Goal: Task Accomplishment & Management: Complete application form

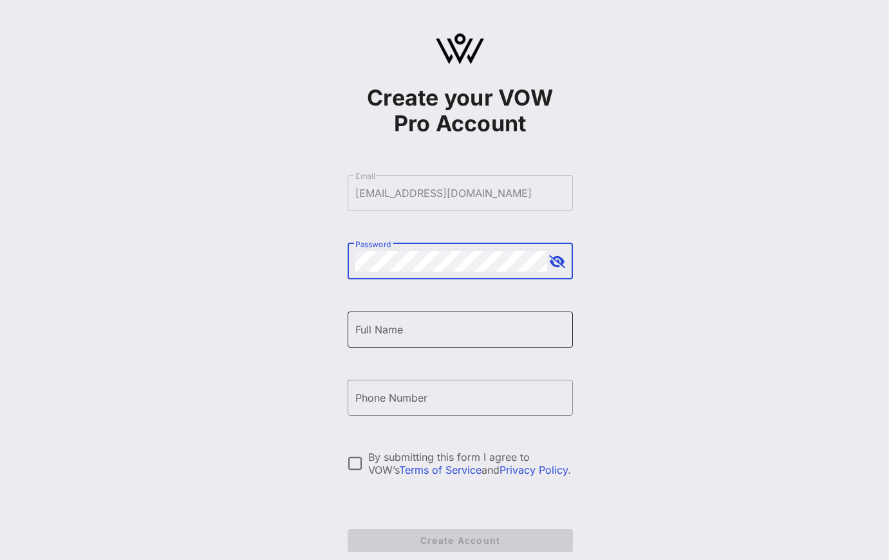
click at [421, 328] on input "Full Name" at bounding box center [460, 329] width 210 height 21
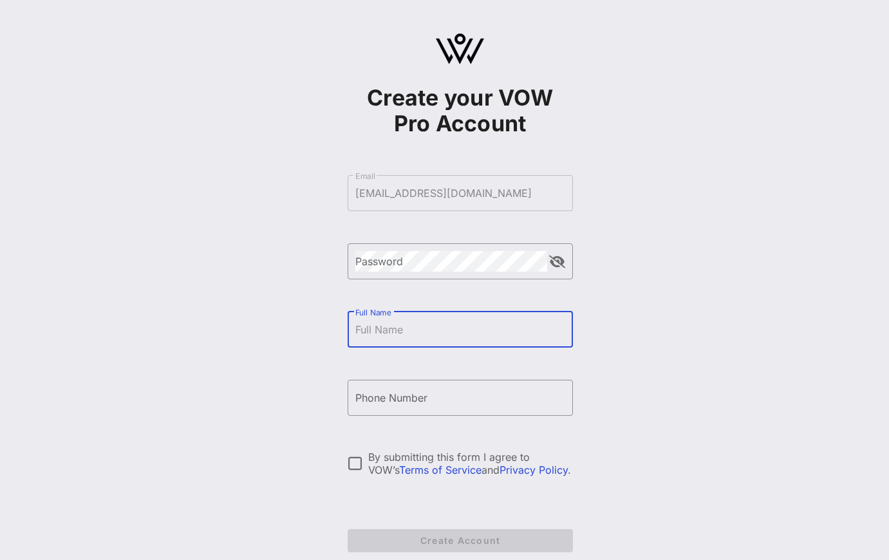
type input "[PERSON_NAME]"
click at [425, 403] on input "Phone Number" at bounding box center [460, 398] width 210 height 21
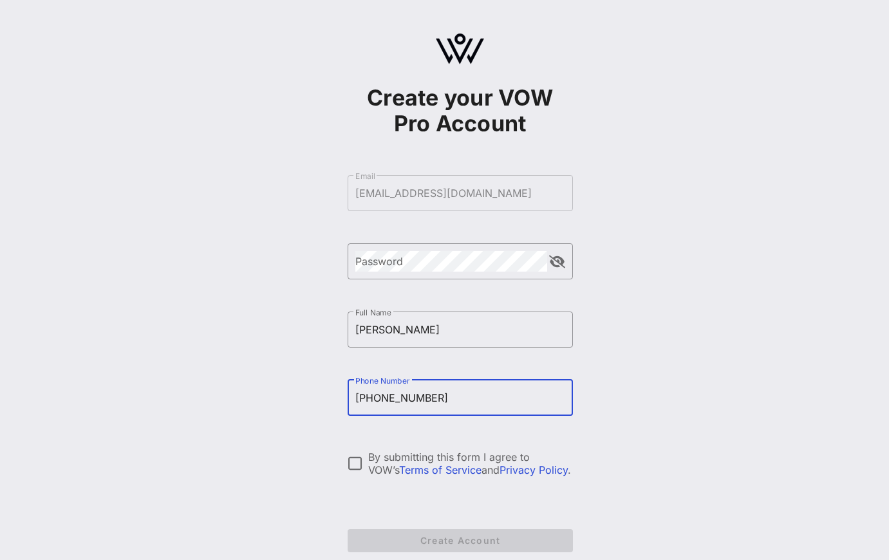
scroll to position [3, 0]
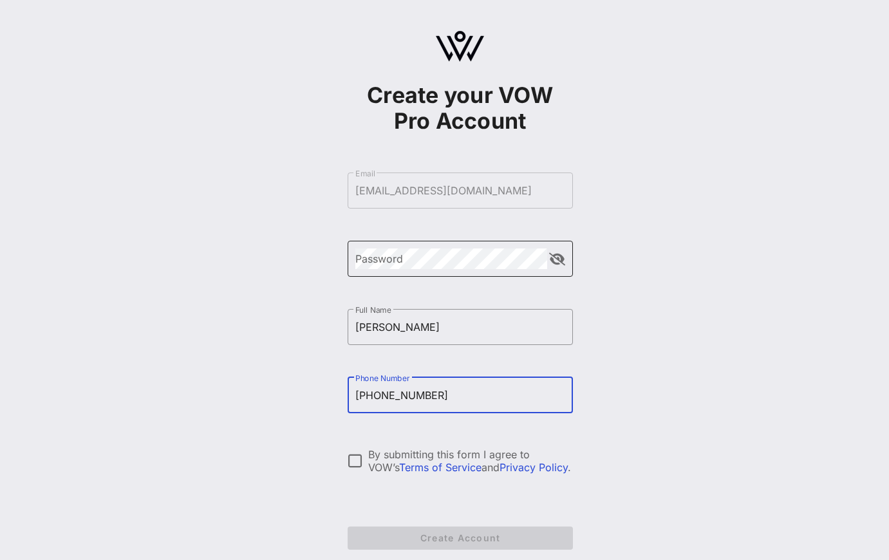
type input "[PHONE_NUMBER]"
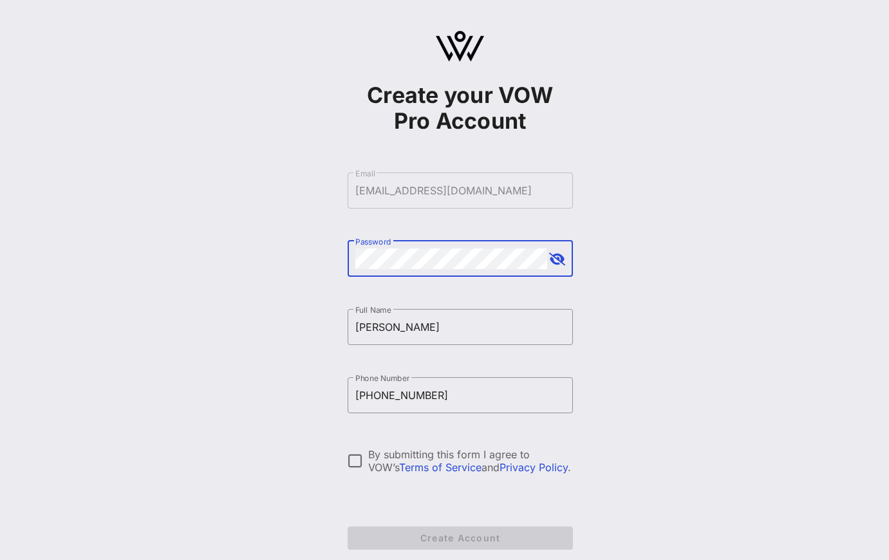
click at [554, 263] on button "append icon" at bounding box center [557, 259] width 16 height 13
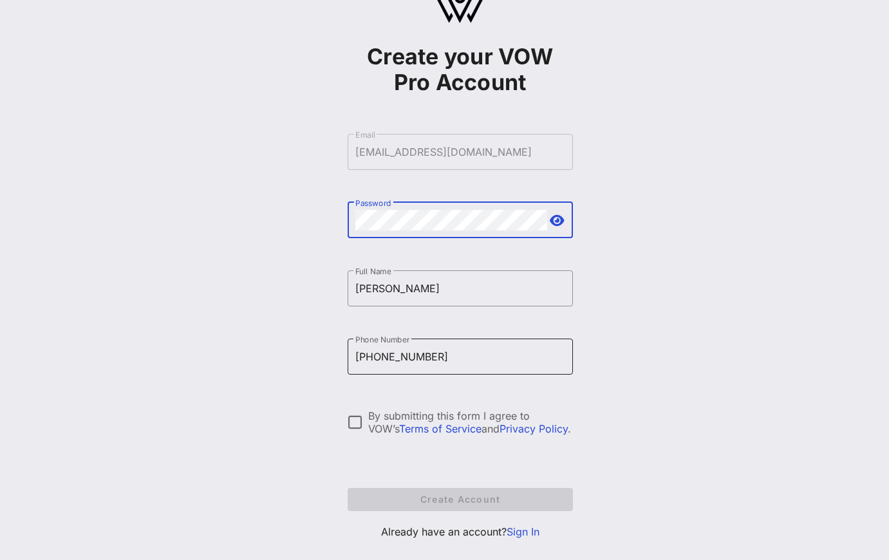
scroll to position [64, 0]
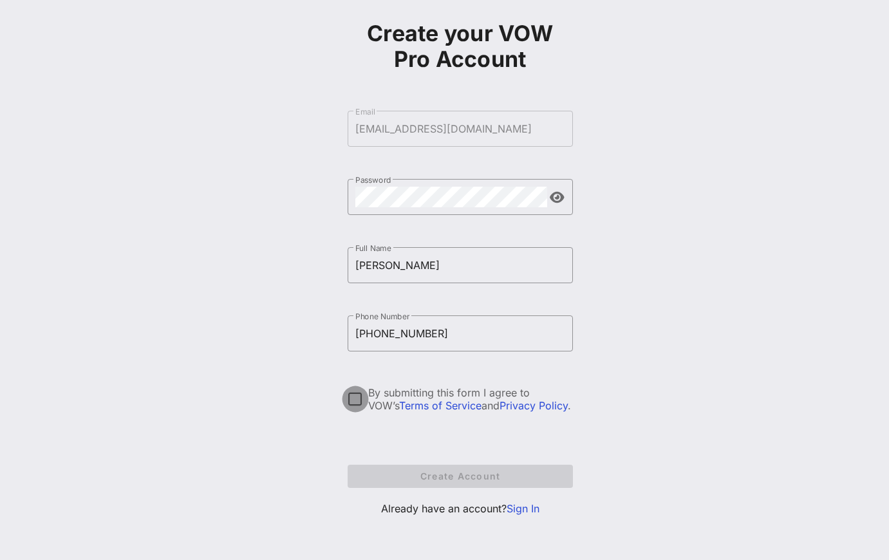
click at [351, 394] on div at bounding box center [355, 399] width 22 height 22
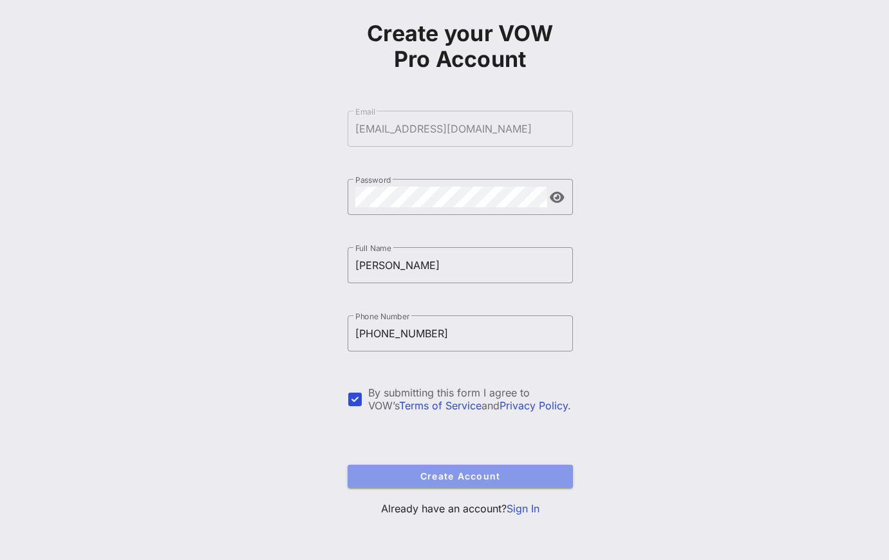
click at [474, 478] on span "Create Account" at bounding box center [460, 476] width 205 height 11
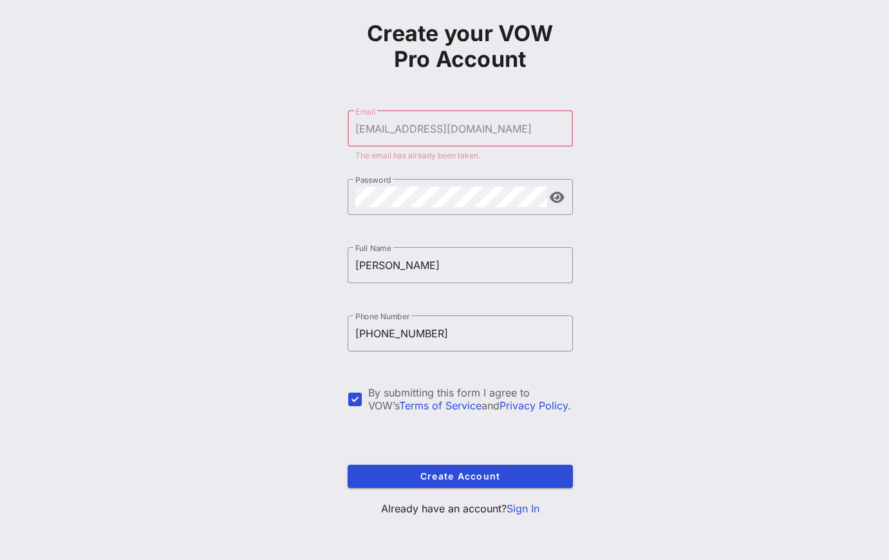
click at [525, 509] on link "Sign In" at bounding box center [523, 508] width 33 height 13
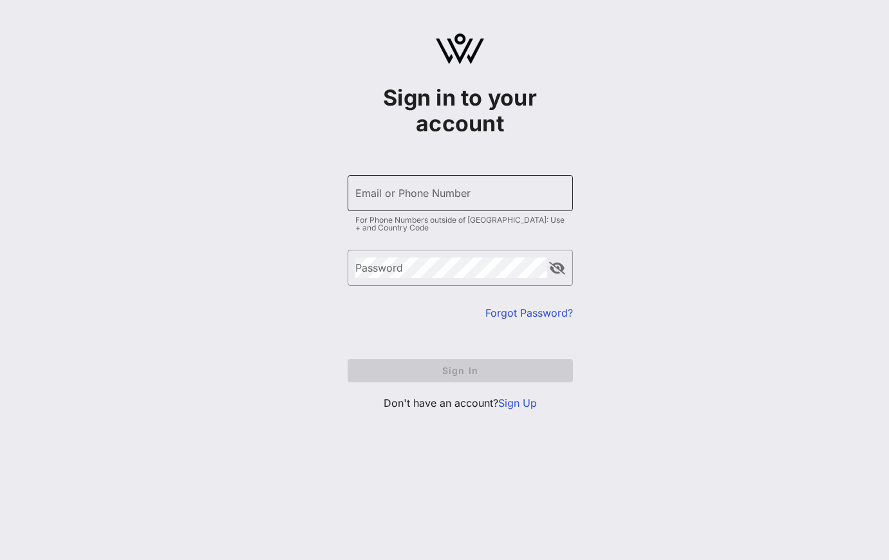
click at [478, 191] on input "Email or Phone Number" at bounding box center [460, 193] width 210 height 21
type input "[EMAIL_ADDRESS][DOMAIN_NAME]"
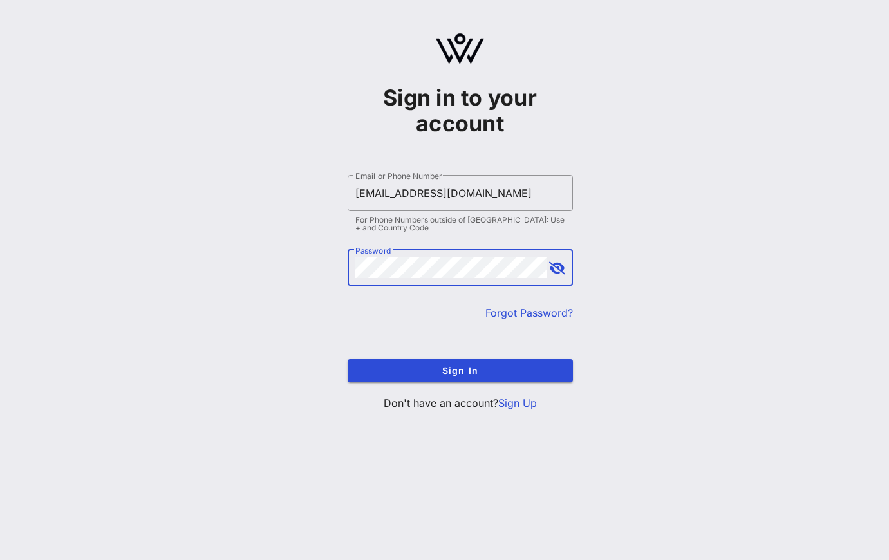
click at [562, 270] on button "append icon" at bounding box center [557, 268] width 16 height 13
click at [463, 371] on span "Sign In" at bounding box center [460, 370] width 205 height 11
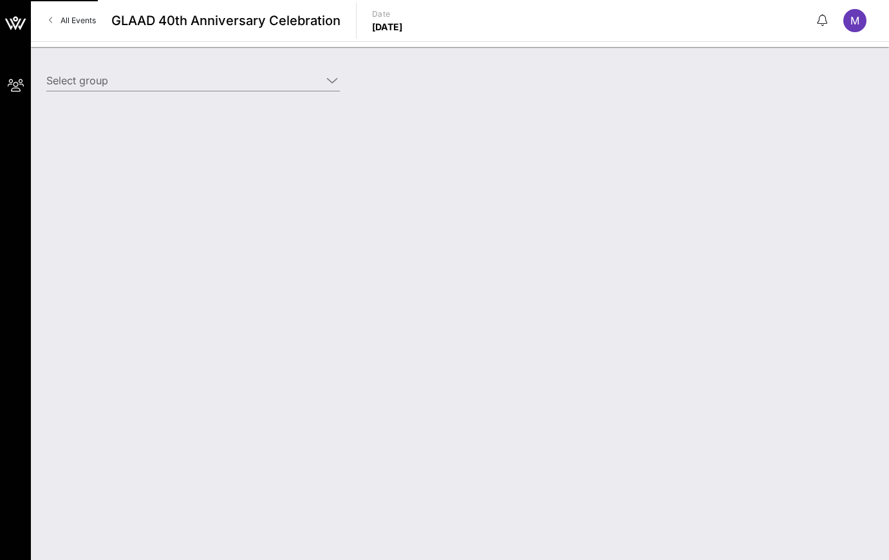
type input "[PERSON_NAME] ([PERSON_NAME]) [[PERSON_NAME], [EMAIL_ADDRESS][DOMAIN_NAME]]"
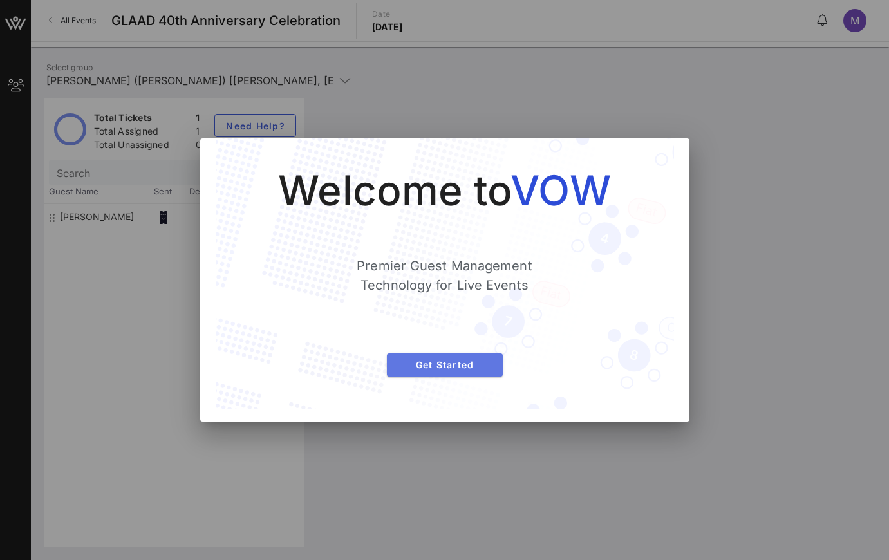
click at [471, 362] on span "Get Started" at bounding box center [444, 364] width 95 height 11
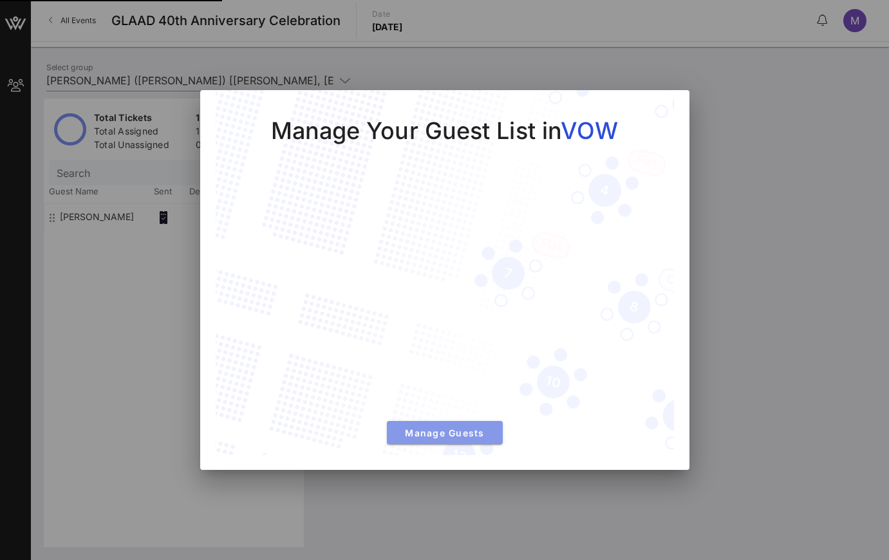
click at [467, 432] on span "Manage Guests" at bounding box center [444, 432] width 95 height 11
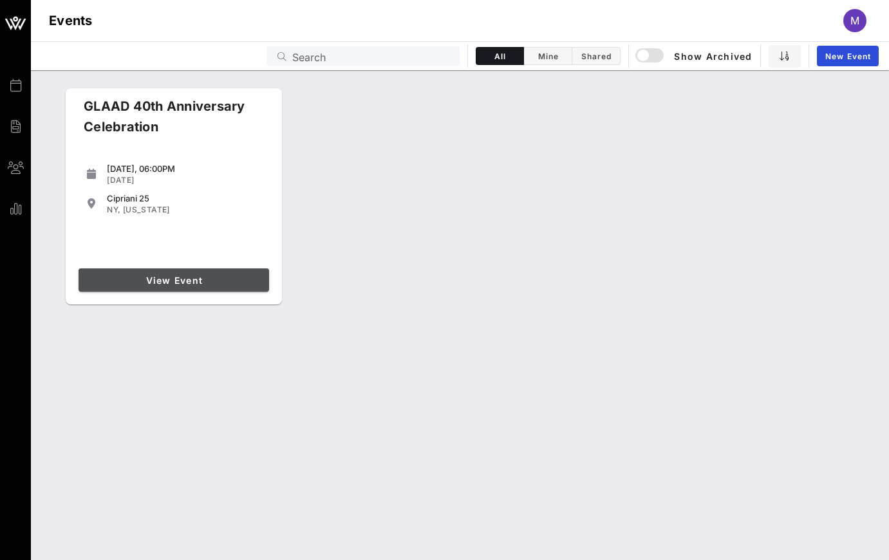
click at [180, 279] on span "View Event" at bounding box center [174, 280] width 180 height 11
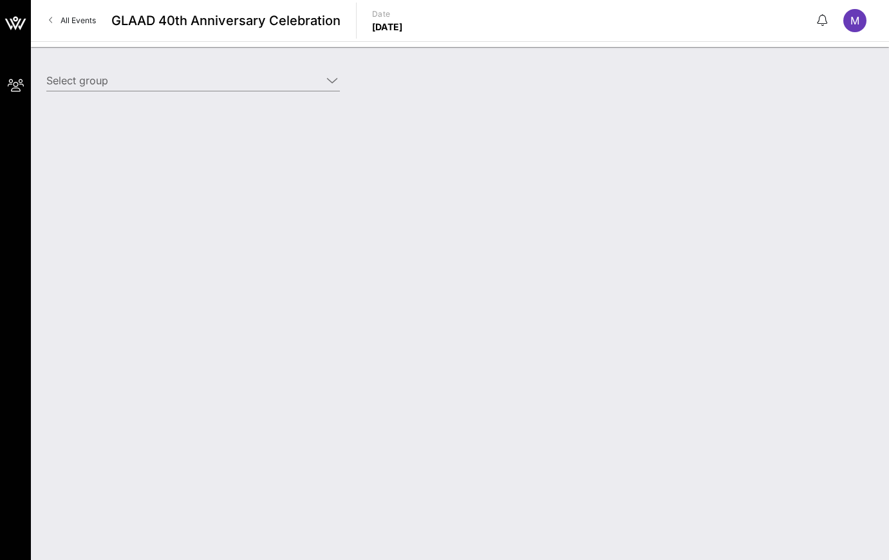
type input "[PERSON_NAME] ([PERSON_NAME]) [[PERSON_NAME], [EMAIL_ADDRESS][DOMAIN_NAME]]"
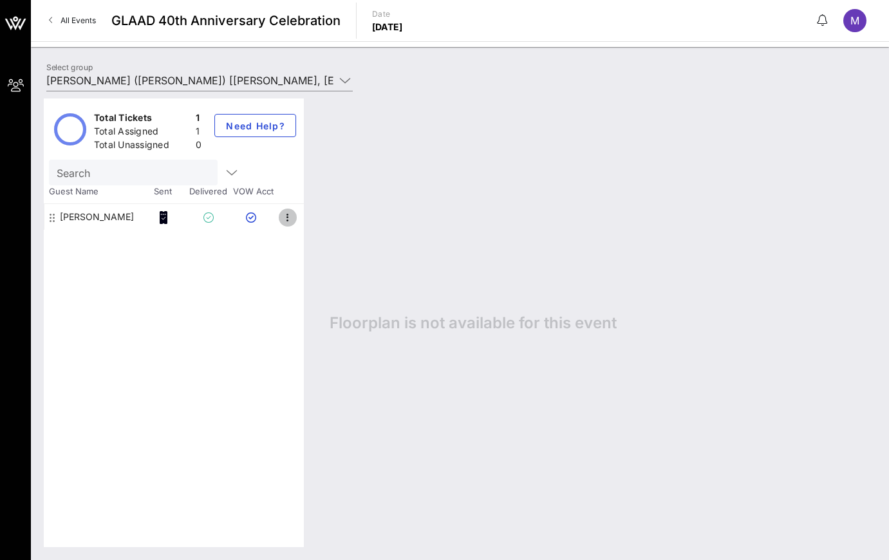
click at [290, 216] on icon "button" at bounding box center [287, 217] width 15 height 15
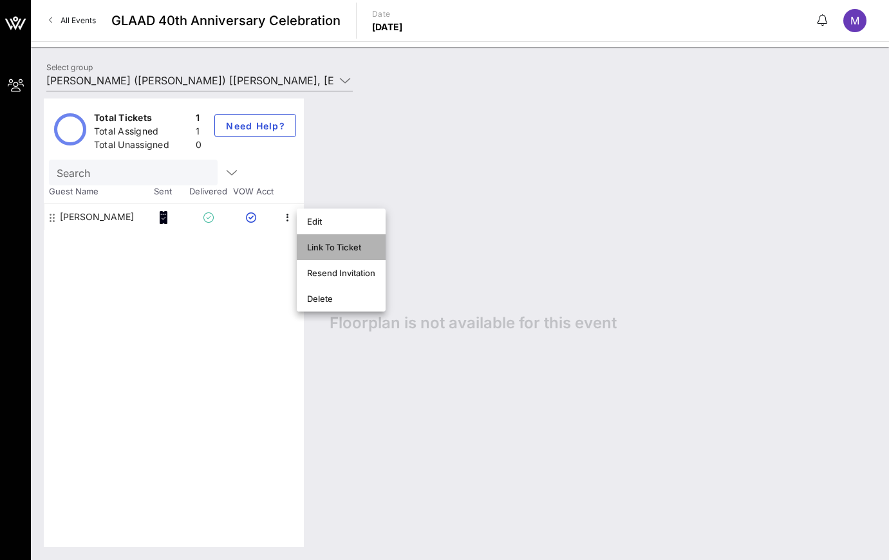
click at [330, 244] on div "Link To Ticket" at bounding box center [341, 247] width 68 height 10
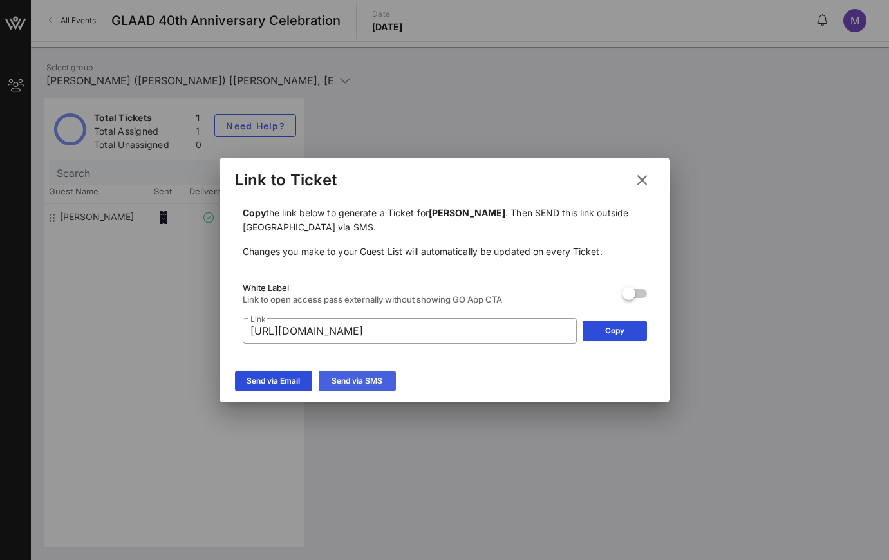
click at [374, 376] on div "Send via SMS" at bounding box center [357, 381] width 51 height 13
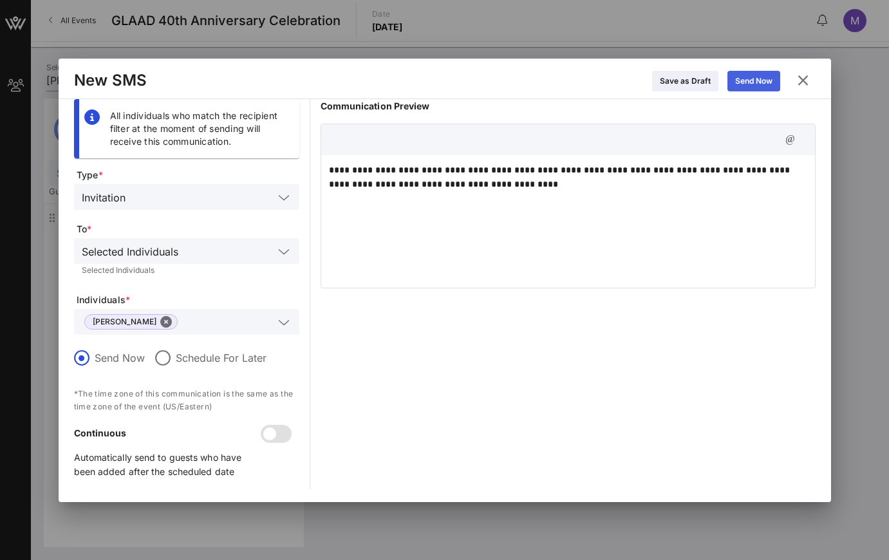
click at [743, 77] on div "Send Now" at bounding box center [753, 81] width 37 height 13
click at [764, 82] on div "Send Now" at bounding box center [753, 81] width 37 height 13
click at [800, 80] on icon at bounding box center [802, 80] width 17 height 15
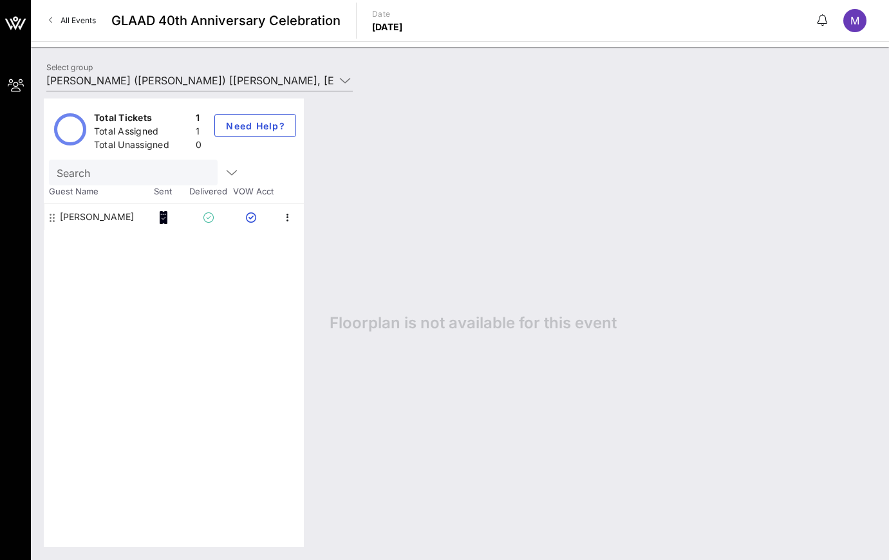
click at [521, 326] on span "Floorplan is not available for this event" at bounding box center [473, 323] width 287 height 19
click at [500, 324] on span "Floorplan is not available for this event" at bounding box center [473, 323] width 287 height 19
click at [557, 324] on span "Floorplan is not available for this event" at bounding box center [473, 323] width 287 height 19
click at [587, 324] on span "Floorplan is not available for this event" at bounding box center [473, 323] width 287 height 19
click at [570, 325] on span "Floorplan is not available for this event" at bounding box center [473, 323] width 287 height 19
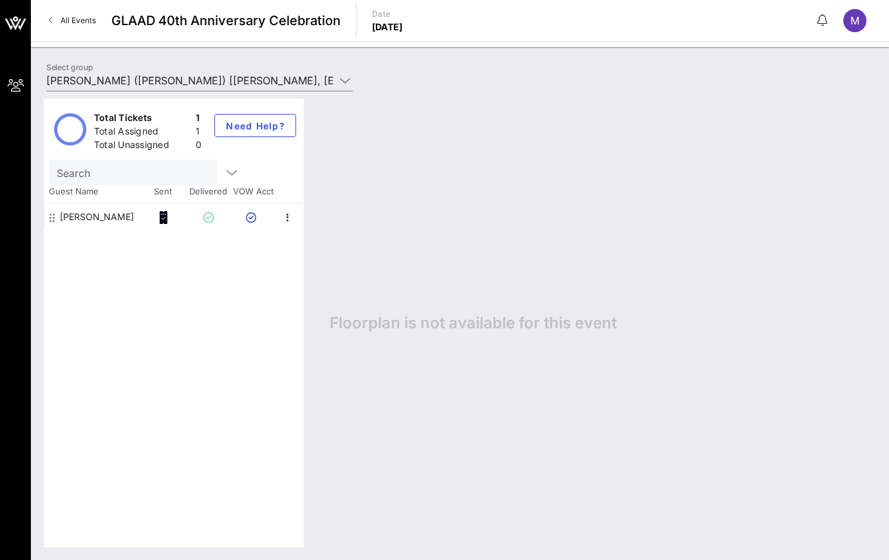
click at [536, 323] on span "Floorplan is not available for this event" at bounding box center [473, 323] width 287 height 19
click at [485, 317] on span "Floorplan is not available for this event" at bounding box center [473, 323] width 287 height 19
click at [436, 326] on span "Floorplan is not available for this event" at bounding box center [473, 323] width 287 height 19
click at [406, 323] on span "Floorplan is not available for this event" at bounding box center [473, 323] width 287 height 19
click at [382, 322] on span "Floorplan is not available for this event" at bounding box center [473, 323] width 287 height 19
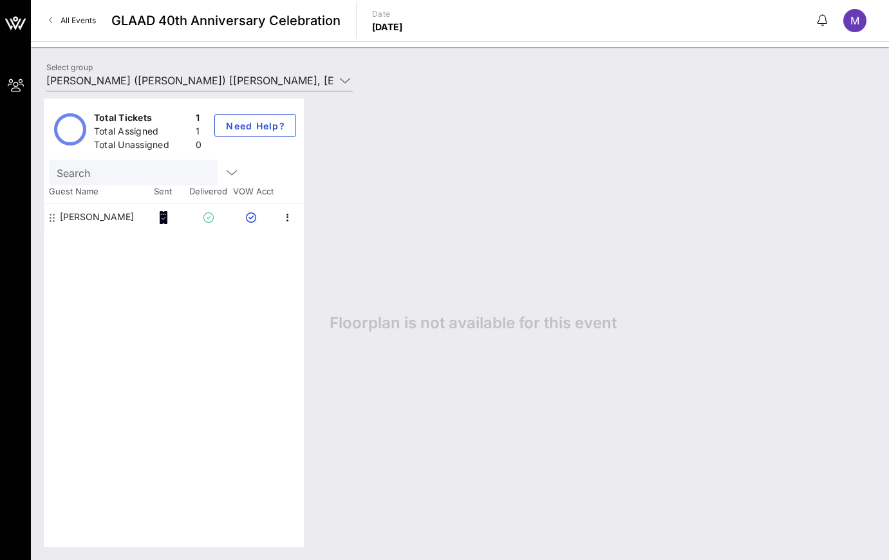
click at [415, 323] on span "Floorplan is not available for this event" at bounding box center [473, 323] width 287 height 19
click at [436, 326] on span "Floorplan is not available for this event" at bounding box center [473, 323] width 287 height 19
click at [489, 330] on span "Floorplan is not available for this event" at bounding box center [473, 323] width 287 height 19
click at [535, 325] on span "Floorplan is not available for this event" at bounding box center [473, 323] width 287 height 19
click at [556, 324] on span "Floorplan is not available for this event" at bounding box center [473, 323] width 287 height 19
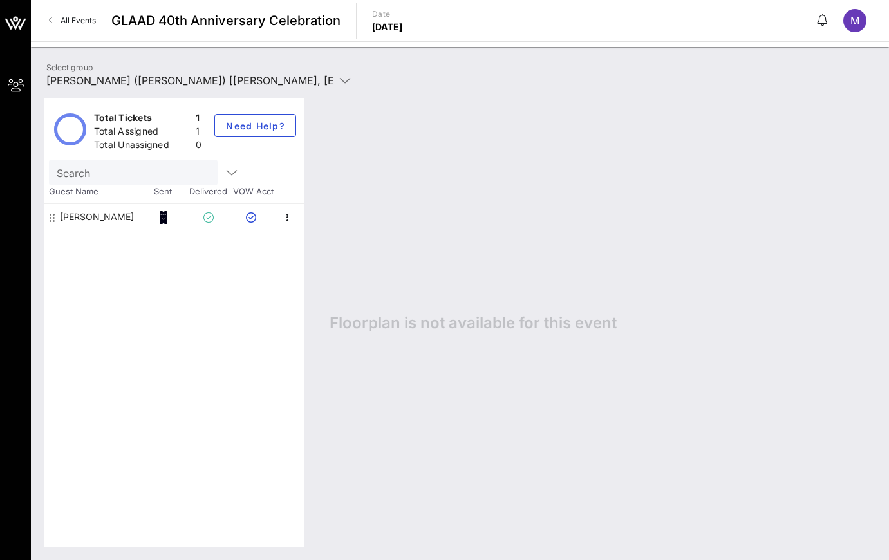
click at [585, 325] on span "Floorplan is not available for this event" at bounding box center [473, 323] width 287 height 19
click at [548, 325] on span "Floorplan is not available for this event" at bounding box center [473, 323] width 287 height 19
click at [529, 323] on span "Floorplan is not available for this event" at bounding box center [473, 323] width 287 height 19
click at [494, 323] on span "Floorplan is not available for this event" at bounding box center [473, 323] width 287 height 19
click at [420, 323] on span "Floorplan is not available for this event" at bounding box center [473, 323] width 287 height 19
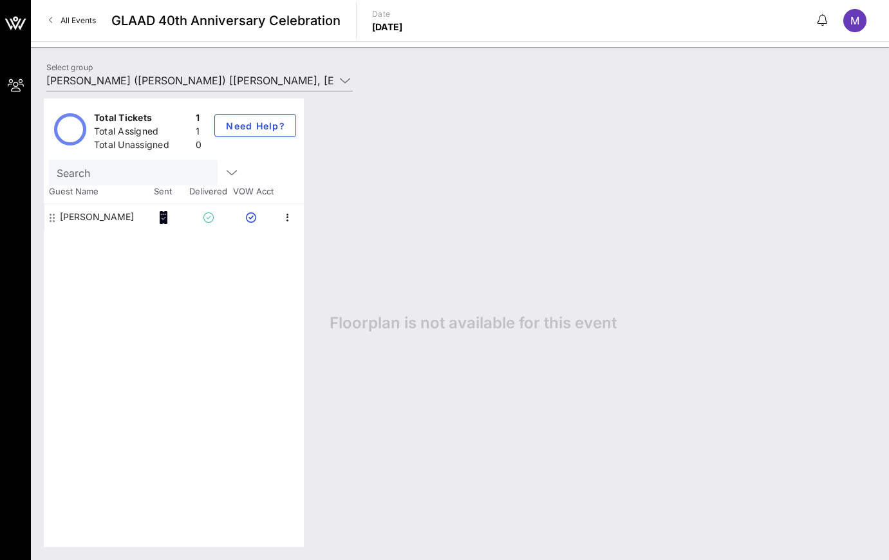
click at [409, 323] on span "Floorplan is not available for this event" at bounding box center [473, 323] width 287 height 19
click at [375, 323] on span "Floorplan is not available for this event" at bounding box center [473, 323] width 287 height 19
click at [605, 328] on span "Floorplan is not available for this event" at bounding box center [473, 323] width 287 height 19
click at [561, 325] on span "Floorplan is not available for this event" at bounding box center [473, 323] width 287 height 19
click at [536, 324] on span "Floorplan is not available for this event" at bounding box center [473, 323] width 287 height 19
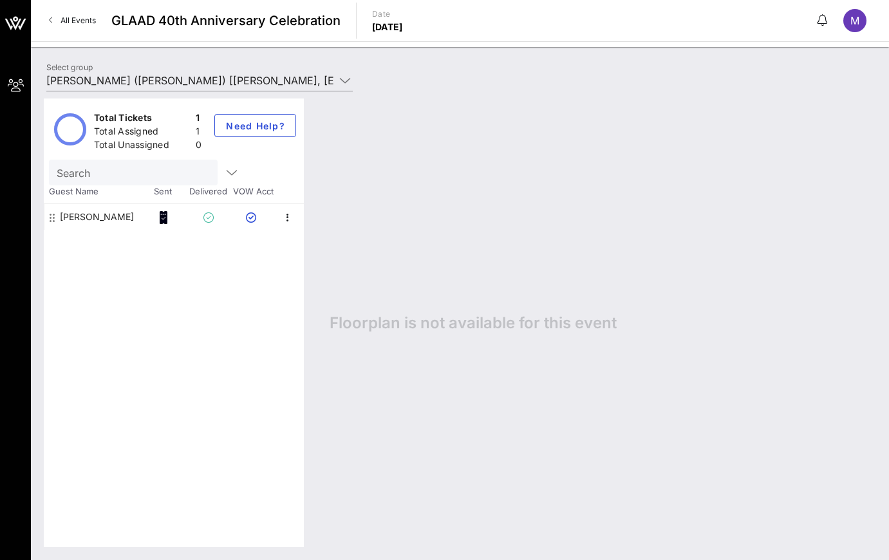
click at [481, 323] on span "Floorplan is not available for this event" at bounding box center [473, 323] width 287 height 19
click at [440, 322] on span "Floorplan is not available for this event" at bounding box center [473, 323] width 287 height 19
click at [402, 324] on span "Floorplan is not available for this event" at bounding box center [473, 323] width 287 height 19
click at [377, 324] on span "Floorplan is not available for this event" at bounding box center [473, 323] width 287 height 19
click at [408, 321] on span "Floorplan is not available for this event" at bounding box center [473, 323] width 287 height 19
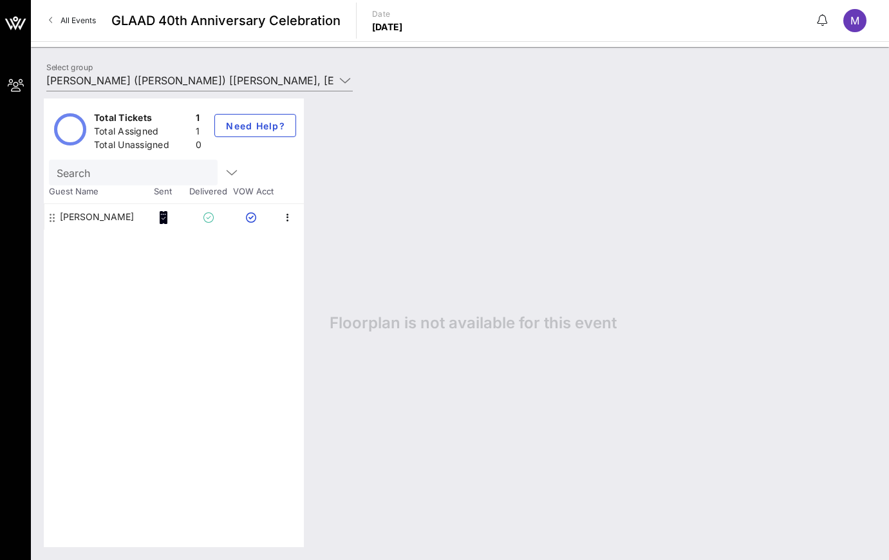
click at [438, 326] on span "Floorplan is not available for this event" at bounding box center [473, 323] width 287 height 19
click at [487, 323] on span "Floorplan is not available for this event" at bounding box center [473, 323] width 287 height 19
click at [537, 323] on span "Floorplan is not available for this event" at bounding box center [473, 323] width 287 height 19
click at [558, 323] on span "Floorplan is not available for this event" at bounding box center [473, 323] width 287 height 19
